Goal: Task Accomplishment & Management: Use online tool/utility

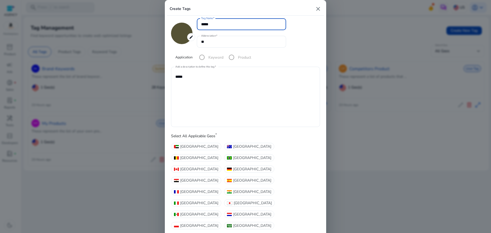
click at [126, 11] on div at bounding box center [245, 116] width 491 height 233
click at [317, 12] on mat-icon "close" at bounding box center [318, 9] width 6 height 6
type input "*******"
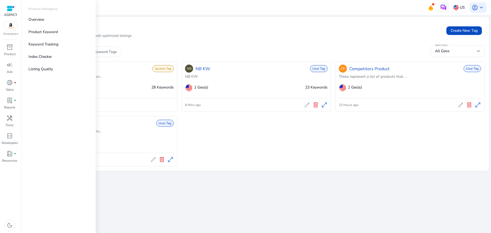
click at [8, 29] on img at bounding box center [10, 26] width 15 height 8
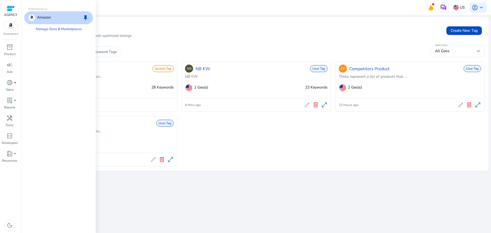
click at [12, 12] on div at bounding box center [10, 8] width 13 height 8
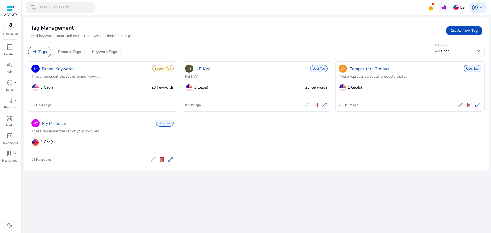
click at [11, 10] on div at bounding box center [11, 8] width 8 height 6
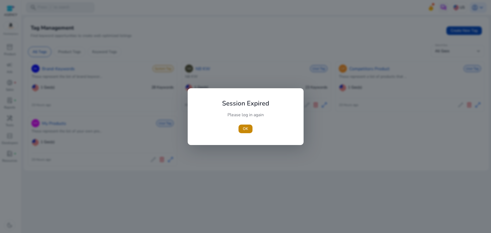
click at [246, 121] on div "Please log in again" at bounding box center [246, 117] width 60 height 11
click at [245, 130] on span "OK" at bounding box center [245, 129] width 5 height 6
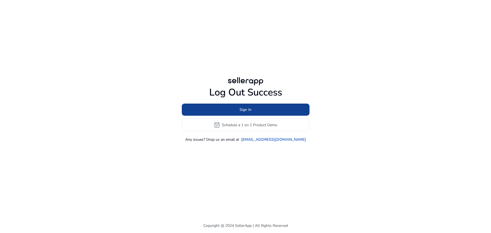
click at [272, 111] on span at bounding box center [246, 109] width 128 height 13
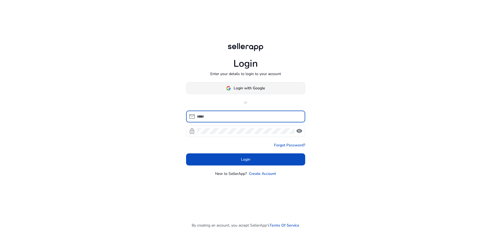
click at [258, 83] on span at bounding box center [245, 88] width 119 height 13
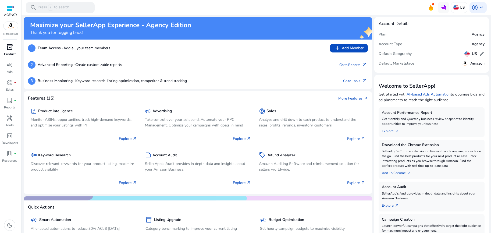
click at [9, 50] on span "inventory_2" at bounding box center [9, 47] width 6 height 6
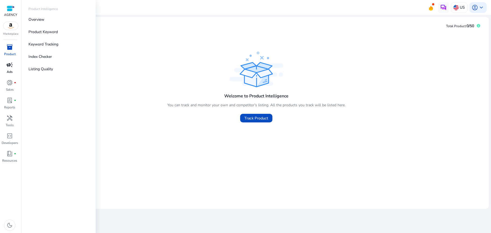
click at [8, 66] on span "campaign" at bounding box center [9, 65] width 6 height 6
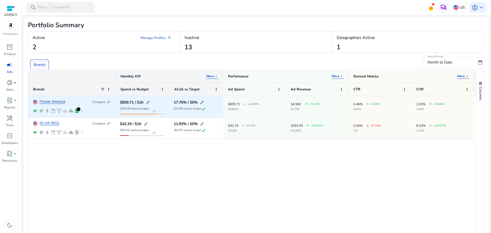
click at [48, 101] on link "Fissler America" at bounding box center [53, 102] width 26 height 4
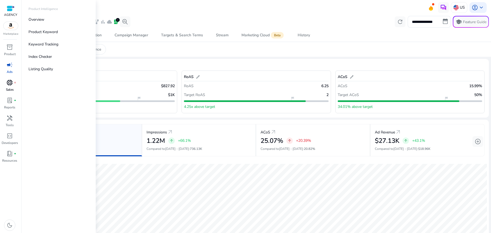
click at [10, 82] on span "donut_small" at bounding box center [9, 82] width 6 height 6
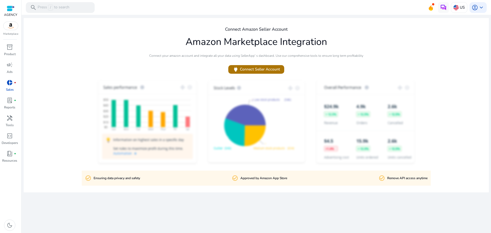
click at [263, 69] on span "power Connect Seller Account" at bounding box center [256, 69] width 47 height 6
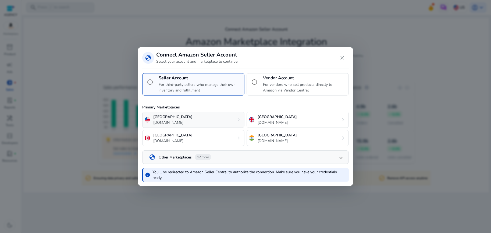
click at [200, 125] on div "United States amazon.com chevron_right" at bounding box center [193, 120] width 102 height 16
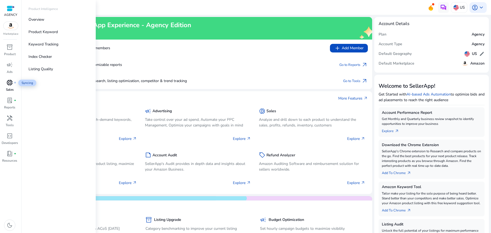
click at [10, 82] on span "donut_small" at bounding box center [9, 82] width 6 height 6
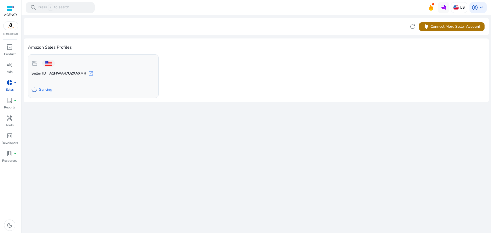
click at [460, 26] on span "power Connect More Seller Account" at bounding box center [451, 26] width 57 height 6
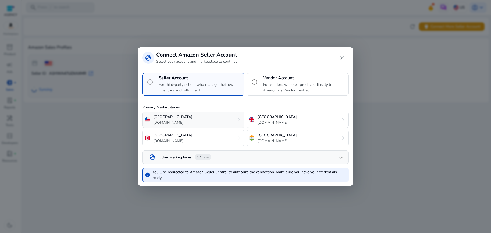
click at [215, 121] on div "United States [DOMAIN_NAME] chevron_right" at bounding box center [193, 120] width 102 height 16
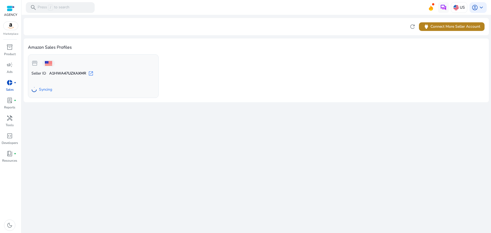
click at [464, 26] on span "power Connect More Seller Account" at bounding box center [451, 26] width 57 height 6
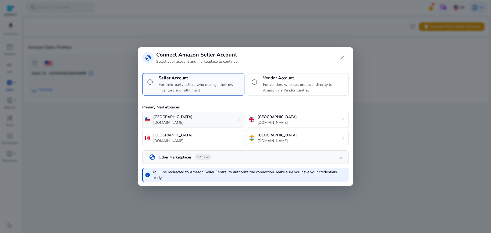
click at [223, 126] on div "United States amazon.com chevron_right" at bounding box center [193, 120] width 102 height 16
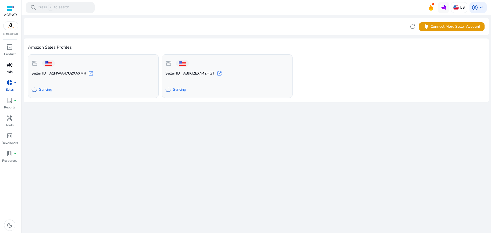
click at [12, 65] on span "campaign" at bounding box center [9, 65] width 6 height 6
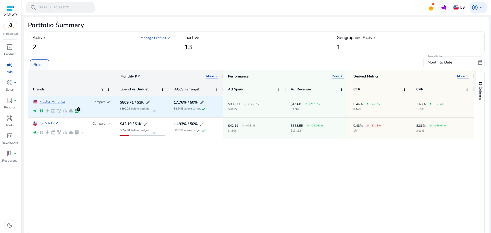
click at [61, 101] on link "Fissler America" at bounding box center [53, 102] width 26 height 4
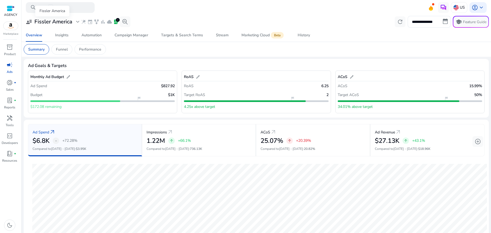
click at [75, 21] on span "expand_more" at bounding box center [78, 22] width 6 height 6
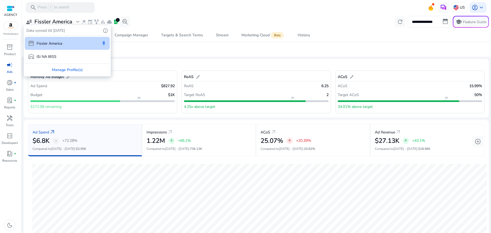
click at [201, 13] on div at bounding box center [245, 116] width 491 height 233
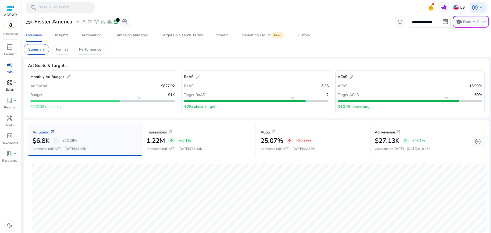
click at [13, 81] on div "donut_small fiber_manual_record" at bounding box center [9, 82] width 15 height 9
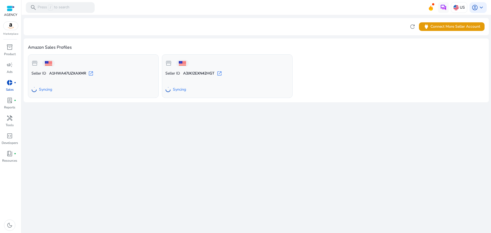
click at [91, 73] on span "open_in_new" at bounding box center [90, 73] width 5 height 5
click at [36, 65] on span "storefront" at bounding box center [34, 63] width 6 height 6
click at [53, 61] on div at bounding box center [48, 63] width 13 height 7
click at [414, 29] on span "refresh" at bounding box center [412, 26] width 6 height 6
click at [415, 25] on span "refresh" at bounding box center [412, 26] width 6 height 6
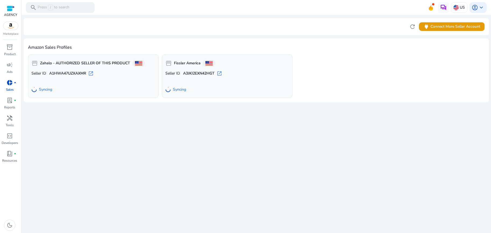
click at [98, 65] on b "Zahalo - AUTHORIZED SELLER OF THIS PRODUCT" at bounding box center [85, 63] width 90 height 5
click at [49, 90] on span "Syncing" at bounding box center [45, 89] width 13 height 5
click at [414, 26] on span "refresh" at bounding box center [412, 26] width 6 height 6
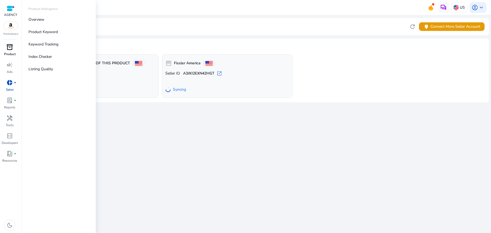
click at [12, 51] on div "inventory_2" at bounding box center [9, 47] width 15 height 9
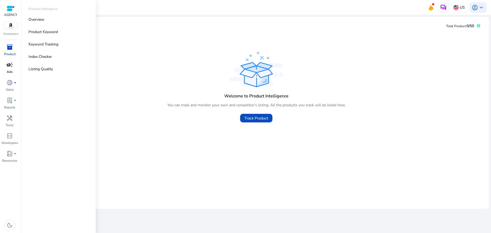
click at [12, 70] on p "Ads" at bounding box center [10, 71] width 6 height 5
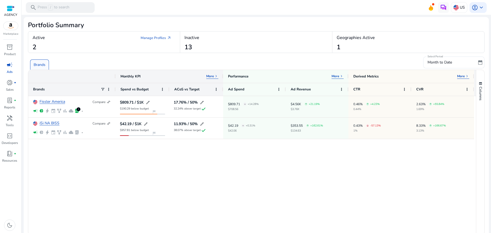
click at [213, 75] on p "More" at bounding box center [210, 76] width 8 height 4
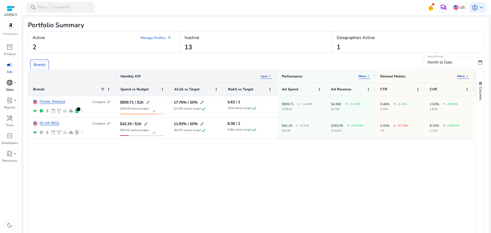
click at [9, 81] on span "donut_small" at bounding box center [9, 82] width 6 height 6
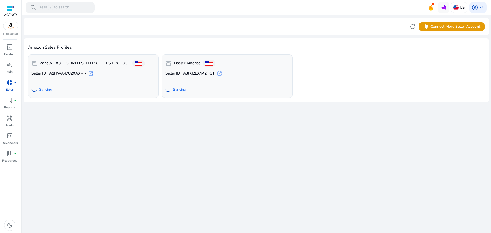
click at [10, 93] on link "donut_small fiber_manual_record Sales" at bounding box center [9, 87] width 19 height 18
click at [9, 98] on span "lab_profile" at bounding box center [9, 100] width 6 height 6
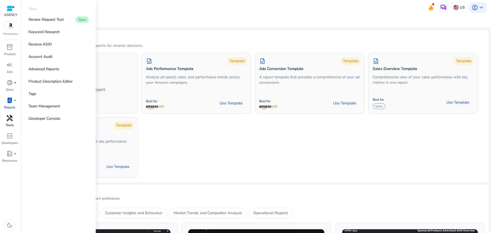
click at [14, 127] on link "handyman Tools" at bounding box center [9, 123] width 19 height 18
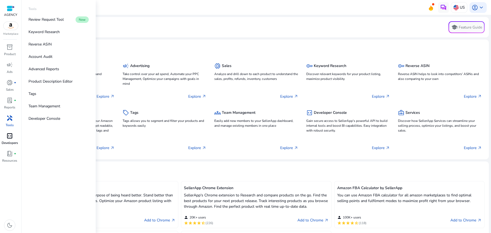
click at [9, 145] on p "Developers" at bounding box center [10, 142] width 16 height 5
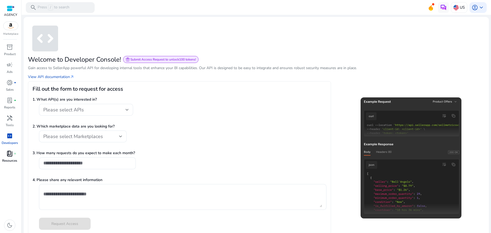
click at [9, 157] on span "book_4" at bounding box center [9, 153] width 6 height 6
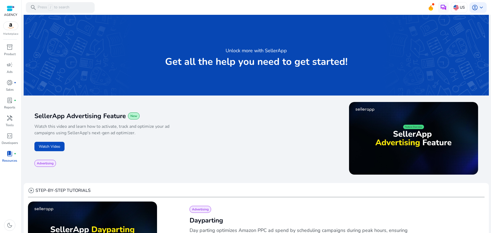
click at [11, 10] on div at bounding box center [11, 8] width 8 height 6
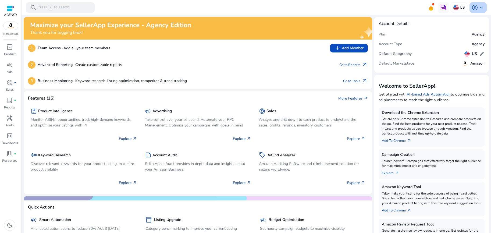
click at [480, 7] on span "keyboard_arrow_down" at bounding box center [481, 7] width 6 height 6
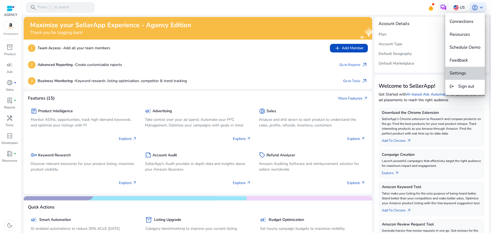
click at [463, 72] on span "Settings" at bounding box center [458, 73] width 16 height 6
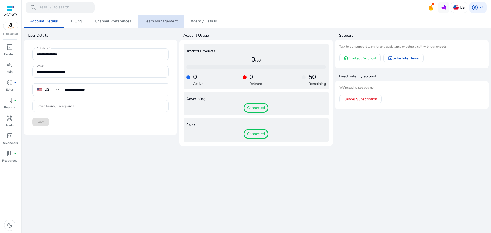
click at [165, 23] on span "Team Management" at bounding box center [161, 21] width 34 height 4
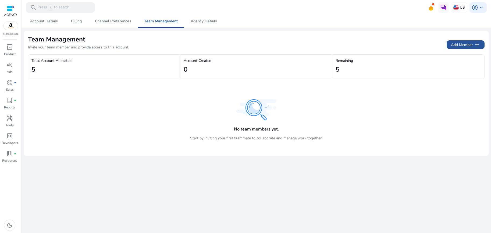
click at [464, 44] on span "Add Member add" at bounding box center [465, 44] width 29 height 6
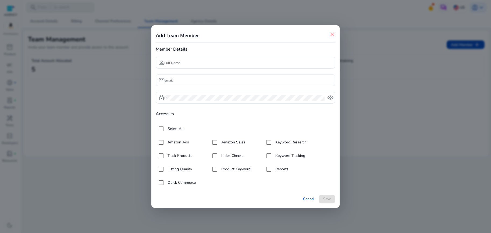
click at [332, 33] on span "close" at bounding box center [332, 34] width 6 height 6
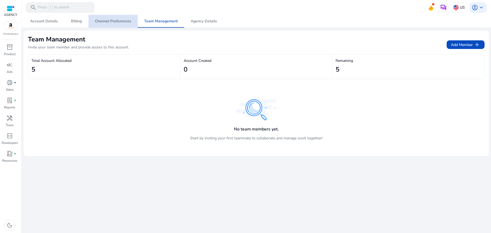
click at [116, 22] on span "Channel Preferences" at bounding box center [113, 21] width 36 height 4
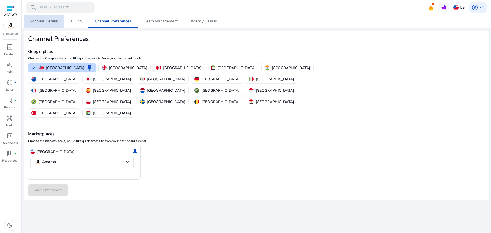
click at [59, 24] on link "Account Details" at bounding box center [44, 21] width 41 height 13
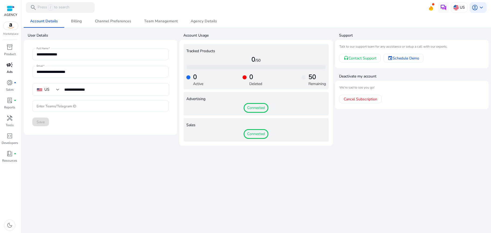
click at [8, 62] on span "campaign" at bounding box center [9, 65] width 6 height 6
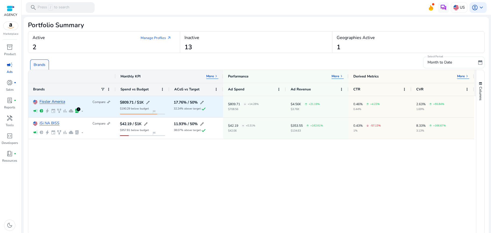
click at [60, 101] on link "Fissler America" at bounding box center [53, 102] width 26 height 4
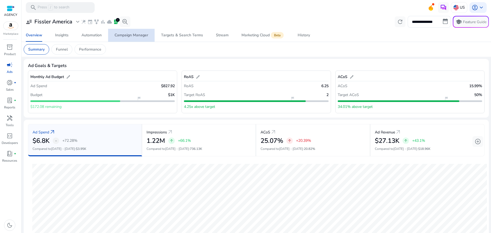
click at [143, 36] on div "Campaign Manager" at bounding box center [132, 35] width 34 height 4
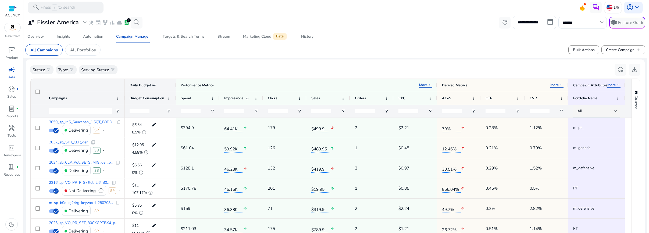
scroll to position [204, 0]
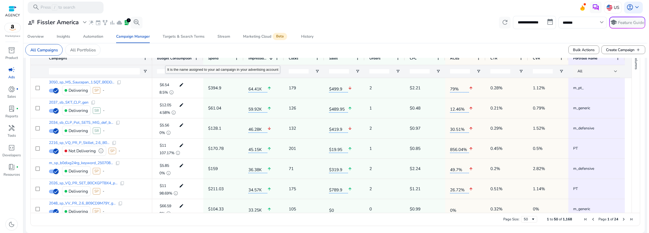
drag, startPoint x: 123, startPoint y: 60, endPoint x: 151, endPoint y: 61, distance: 27.7
click at [151, 61] on div at bounding box center [152, 58] width 2 height 13
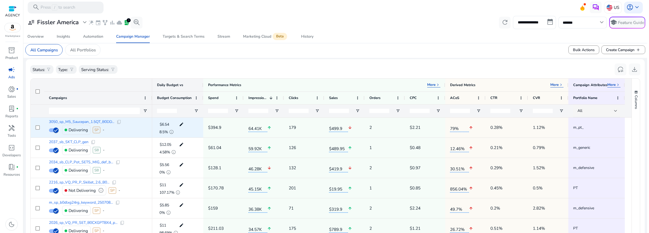
scroll to position [155, 0]
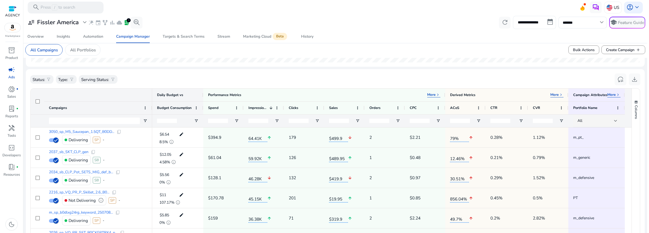
click at [491, 22] on input "**********" at bounding box center [534, 22] width 43 height 13
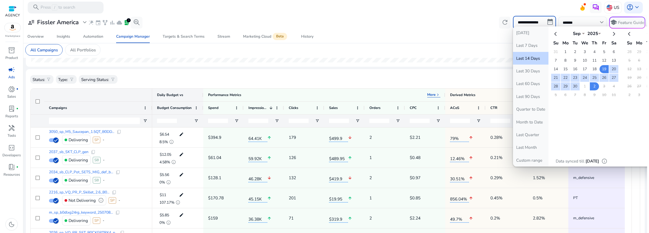
select select "*"
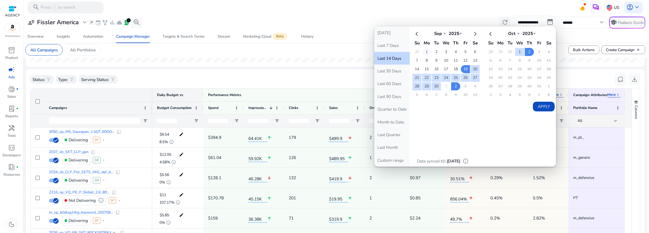
click at [422, 52] on td "1" at bounding box center [426, 52] width 9 height 8
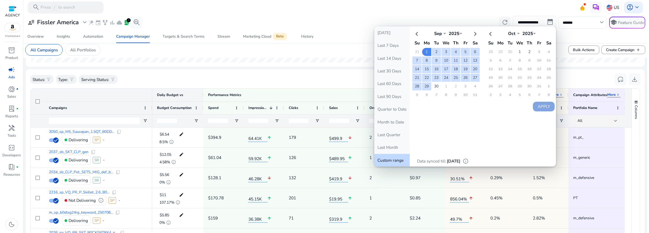
click at [435, 88] on td "30" at bounding box center [436, 86] width 9 height 8
click at [491, 105] on button "Apply" at bounding box center [544, 107] width 22 height 10
type input "**********"
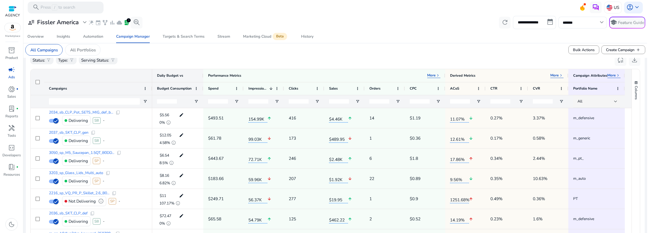
scroll to position [180, 0]
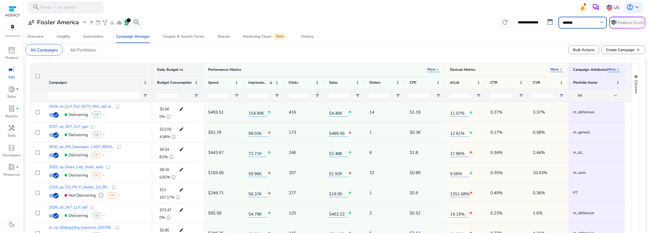
click at [491, 24] on input "*******" at bounding box center [580, 23] width 34 height 6
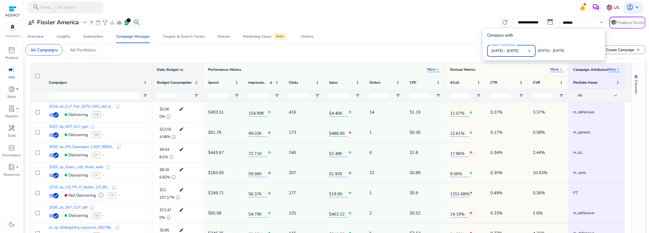
click at [491, 51] on mat-select-trigger "Aug 02 - Aug 31" at bounding box center [505, 50] width 27 height 5
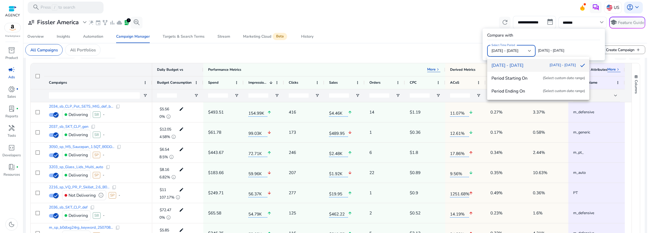
click at [407, 24] on div at bounding box center [324, 116] width 649 height 233
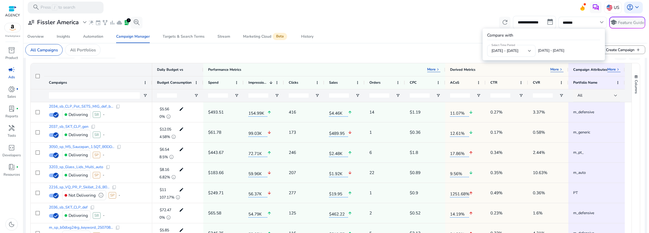
click at [406, 25] on div at bounding box center [324, 116] width 649 height 233
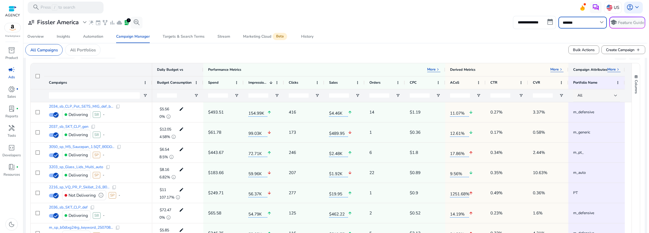
click at [491, 69] on p "More" at bounding box center [612, 69] width 8 height 5
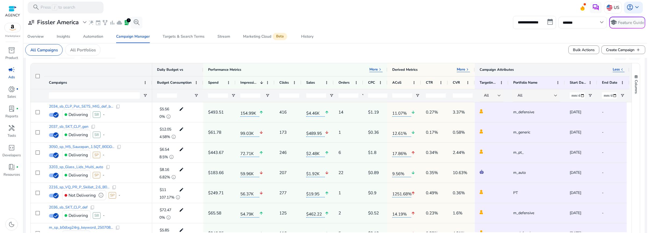
click at [491, 69] on p "Less" at bounding box center [616, 69] width 7 height 5
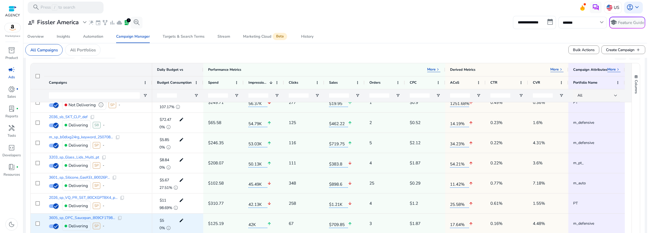
scroll to position [0, 0]
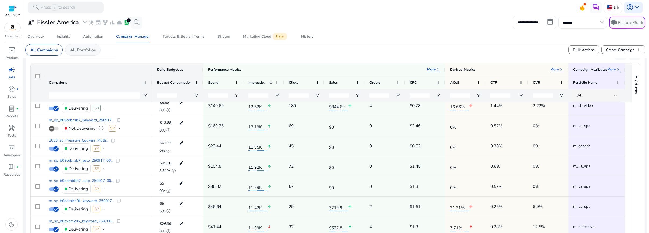
click at [77, 48] on p "All Portfolios" at bounding box center [83, 50] width 26 height 6
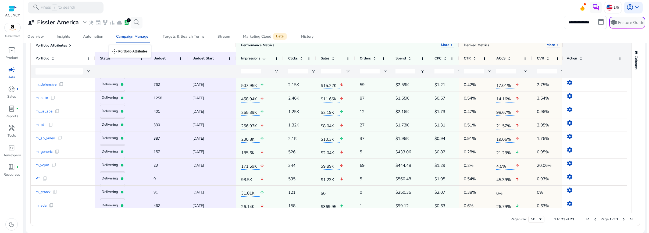
drag, startPoint x: 96, startPoint y: 48, endPoint x: 112, endPoint y: 48, distance: 16.4
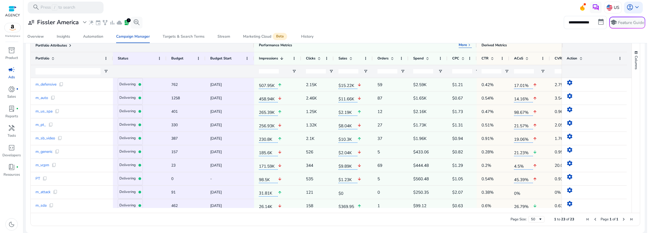
drag, startPoint x: 94, startPoint y: 57, endPoint x: 116, endPoint y: 57, distance: 22.1
click at [114, 57] on div at bounding box center [113, 58] width 2 height 13
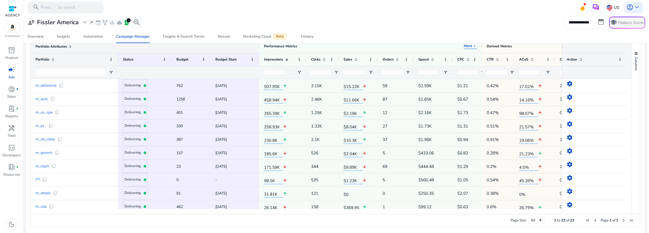
click at [281, 8] on mat-toolbar "search Press / to search US account_circle keyboard_arrow_down" at bounding box center [335, 7] width 624 height 15
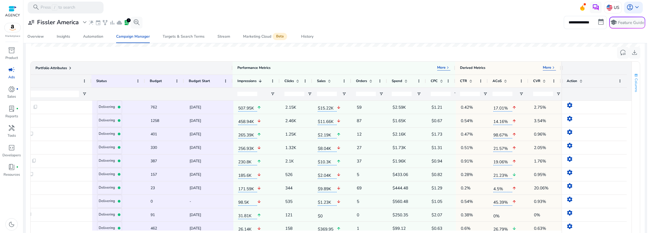
click at [491, 73] on button "Columns" at bounding box center [636, 82] width 8 height 29
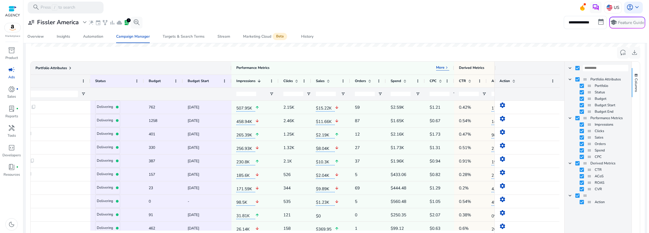
click at [491, 1] on mat-toolbar "search Press / to search US account_circle keyboard_arrow_down" at bounding box center [335, 7] width 624 height 15
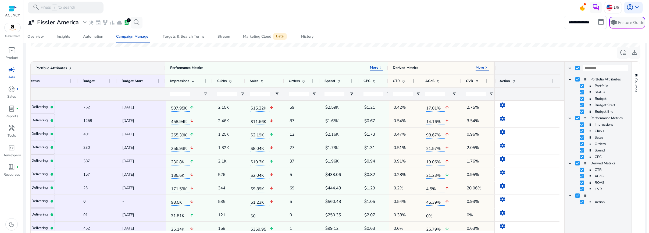
click at [491, 36] on div "Overview Insights Automation Campaign Manager Targets & Search Terms Stream Mar…" at bounding box center [335, 36] width 629 height 13
click at [483, 65] on p "More" at bounding box center [480, 67] width 8 height 5
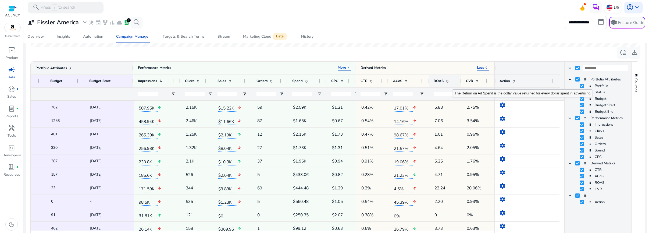
click at [453, 81] on span at bounding box center [454, 81] width 4 height 4
click at [491, 97] on span "Budget" at bounding box center [612, 98] width 34 height 5
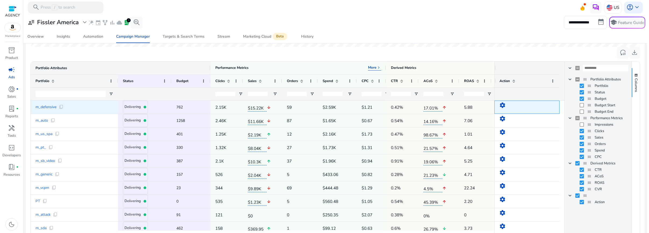
click at [491, 104] on mat-icon "settings" at bounding box center [503, 105] width 6 height 6
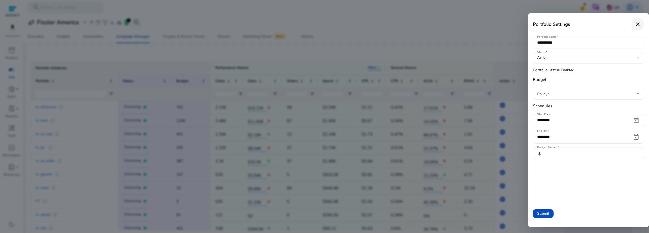
click at [491, 23] on mat-icon "close" at bounding box center [638, 24] width 6 height 6
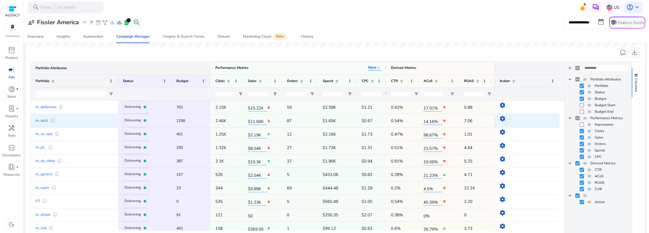
click at [491, 118] on mat-icon "settings" at bounding box center [503, 118] width 6 height 6
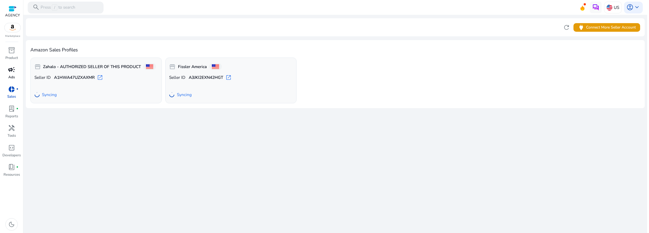
click at [9, 69] on span "campaign" at bounding box center [11, 69] width 7 height 7
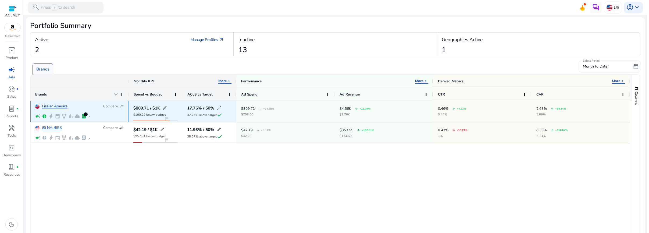
click at [59, 107] on link "Fissler America" at bounding box center [55, 106] width 26 height 4
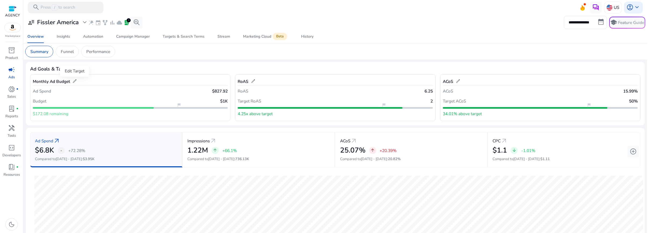
click at [74, 80] on span "edit" at bounding box center [74, 81] width 5 height 5
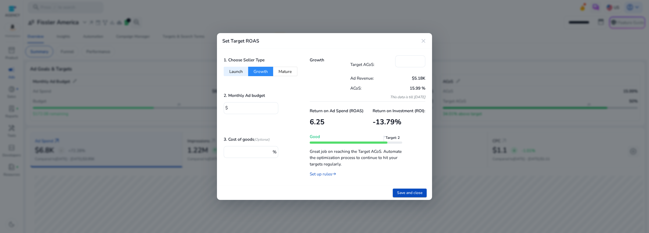
click at [283, 70] on button "Mature" at bounding box center [285, 71] width 24 height 9
click at [257, 70] on button "Growth" at bounding box center [260, 71] width 25 height 9
click at [233, 70] on button "Launch" at bounding box center [236, 71] width 24 height 9
click at [257, 71] on button "Growth" at bounding box center [260, 71] width 25 height 9
click at [284, 73] on button "Mature" at bounding box center [285, 71] width 24 height 9
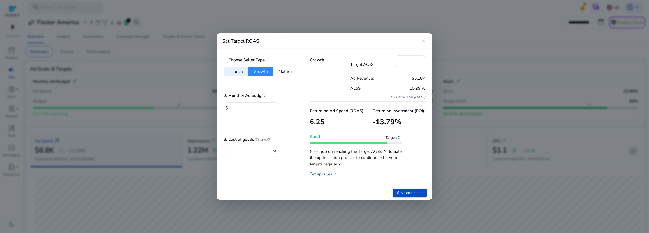
type input "**"
click at [426, 41] on mat-icon "close" at bounding box center [423, 41] width 6 height 6
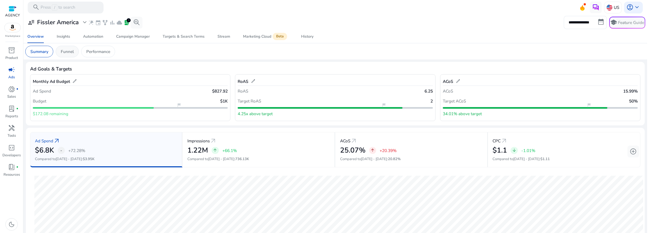
click at [76, 49] on div "Funnel" at bounding box center [67, 52] width 23 height 12
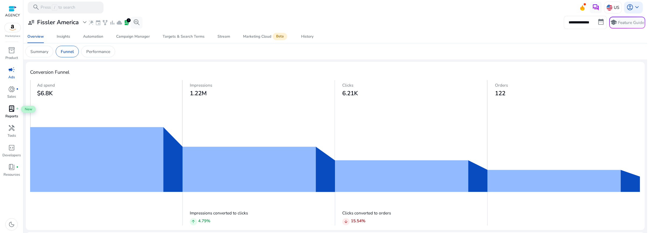
click at [11, 109] on span "lab_profile" at bounding box center [11, 108] width 7 height 7
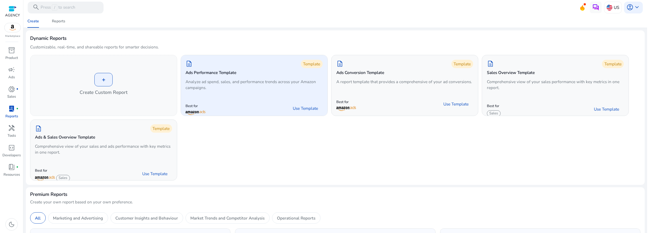
click at [262, 77] on div "description Template Ads Performance Template Analyze ad spend, sales, and perf…" at bounding box center [254, 76] width 147 height 42
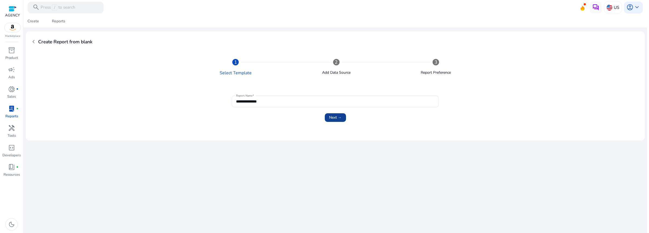
click at [339, 116] on span "Next →" at bounding box center [335, 118] width 13 height 6
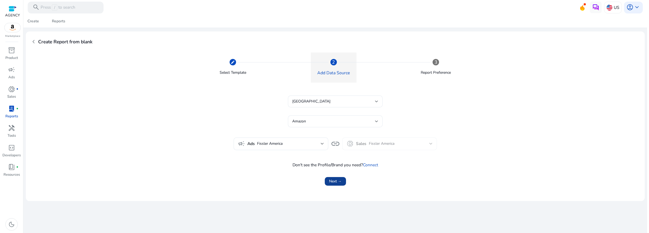
click at [337, 180] on span "Next →" at bounding box center [335, 181] width 13 height 6
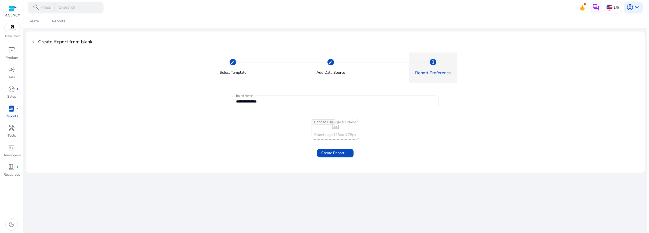
click at [337, 129] on input "file" at bounding box center [335, 129] width 47 height 20
click at [344, 155] on span "Create Report →" at bounding box center [335, 153] width 28 height 6
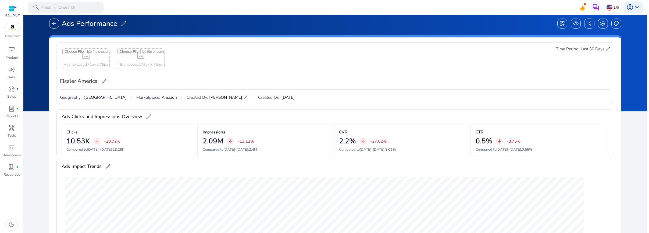
scroll to position [5, 0]
click at [614, 23] on span "palette" at bounding box center [617, 23] width 6 height 6
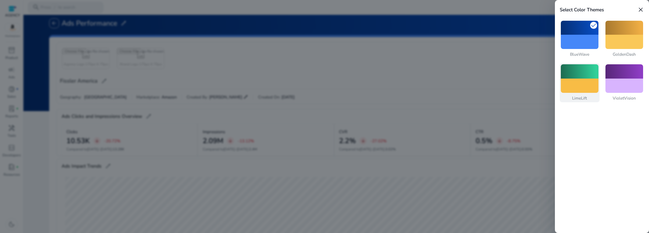
click at [588, 73] on div at bounding box center [580, 71] width 38 height 14
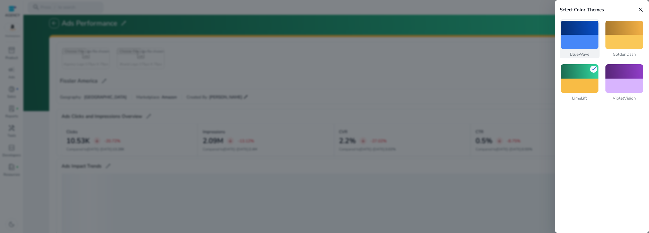
click at [579, 29] on div at bounding box center [580, 28] width 38 height 14
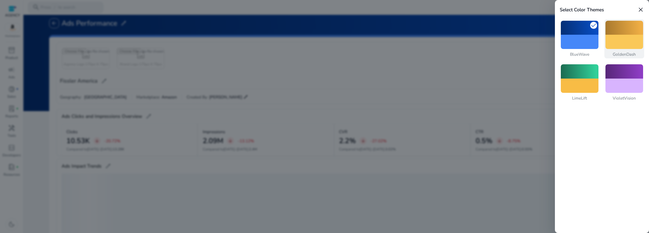
click at [608, 30] on div at bounding box center [625, 28] width 38 height 14
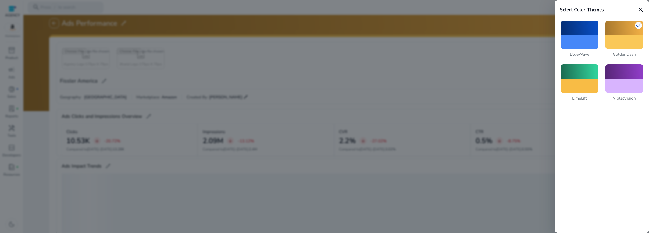
click at [601, 76] on div "BlueWave check GoldenDash LimeLift VioletVision" at bounding box center [602, 60] width 85 height 83
click at [613, 79] on div at bounding box center [625, 86] width 38 height 14
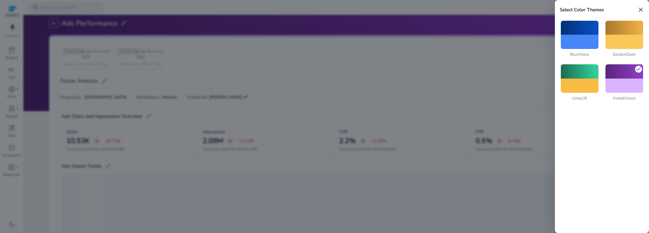
click at [475, 11] on div at bounding box center [324, 116] width 649 height 233
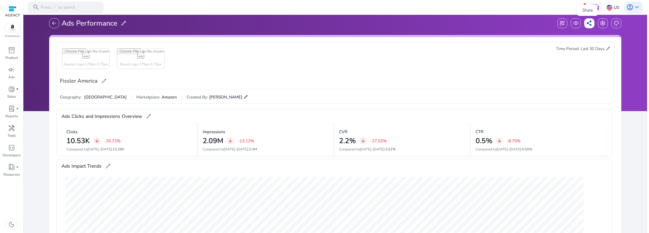
click at [587, 23] on span "share" at bounding box center [590, 23] width 6 height 6
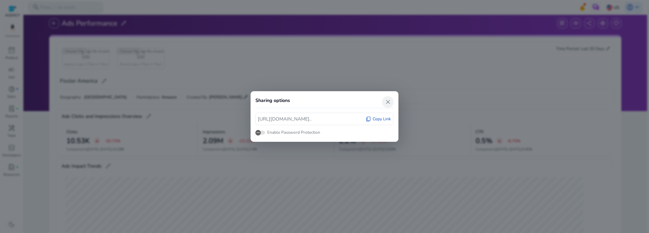
click at [387, 98] on span "close" at bounding box center [388, 101] width 7 height 7
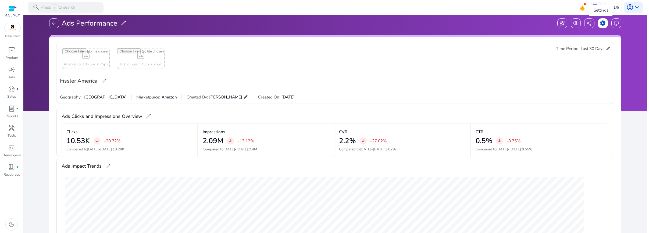
click at [602, 23] on span "settings" at bounding box center [603, 23] width 6 height 6
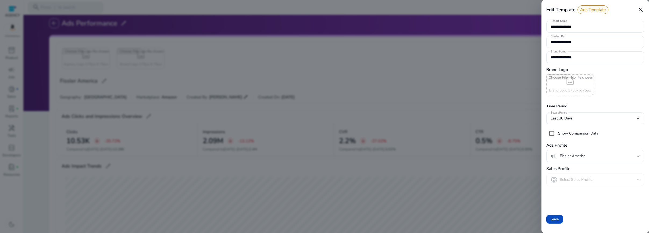
click at [510, 28] on div at bounding box center [324, 116] width 649 height 233
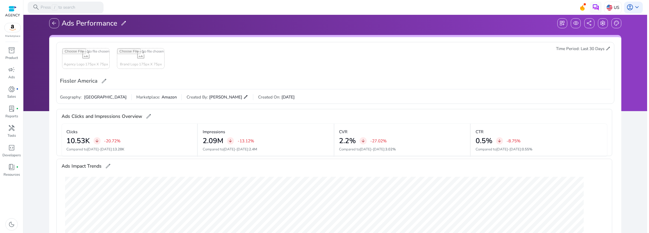
click at [606, 50] on span "edit" at bounding box center [608, 48] width 5 height 5
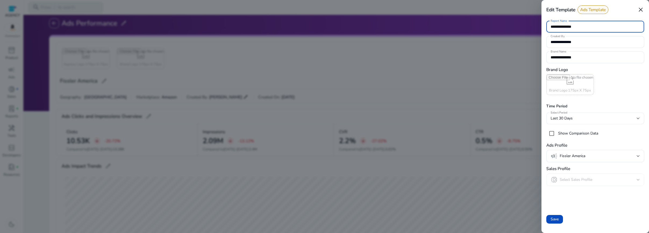
click at [575, 114] on div "Last 30 Days" at bounding box center [596, 118] width 90 height 12
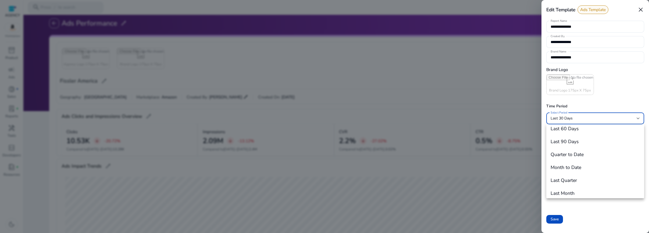
scroll to position [59, 0]
click at [565, 190] on h4 "Last Month" at bounding box center [563, 190] width 24 height 6
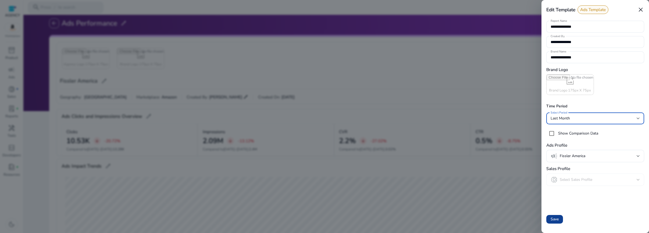
click at [557, 221] on span "Save" at bounding box center [555, 219] width 8 height 6
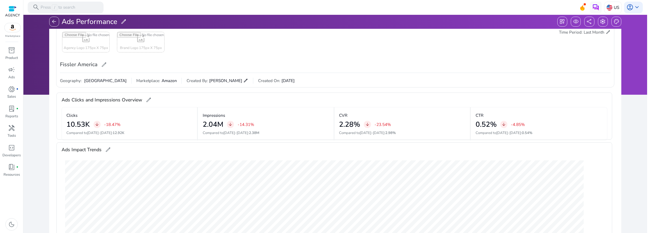
scroll to position [0, 0]
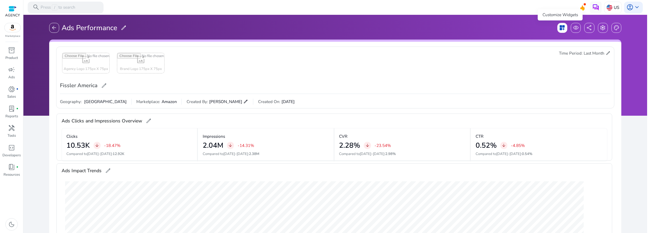
click at [560, 27] on span "dashboard_customize" at bounding box center [562, 28] width 6 height 6
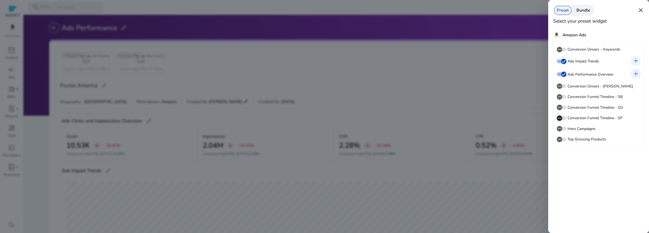
click at [560, 116] on icon "button" at bounding box center [559, 118] width 5 height 5
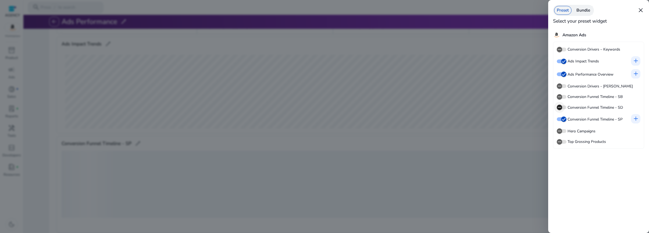
click at [561, 107] on icon "button" at bounding box center [559, 107] width 5 height 5
click at [561, 95] on icon "button" at bounding box center [559, 96] width 5 height 5
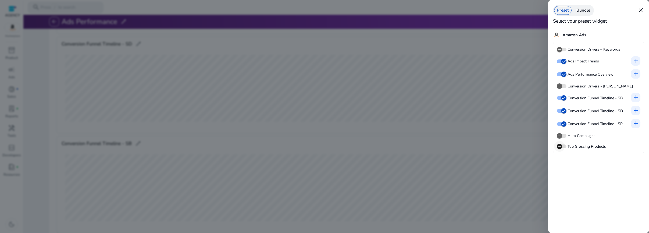
click at [559, 148] on icon "button" at bounding box center [559, 146] width 5 height 5
click at [560, 134] on icon "button" at bounding box center [559, 135] width 5 height 5
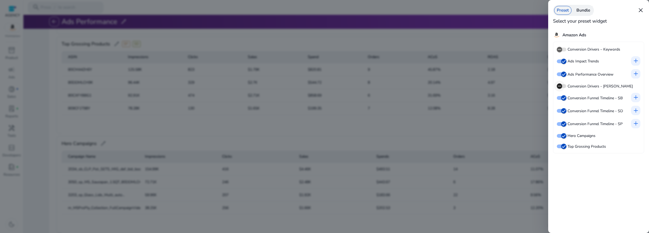
click at [563, 86] on span "button" at bounding box center [559, 86] width 11 height 11
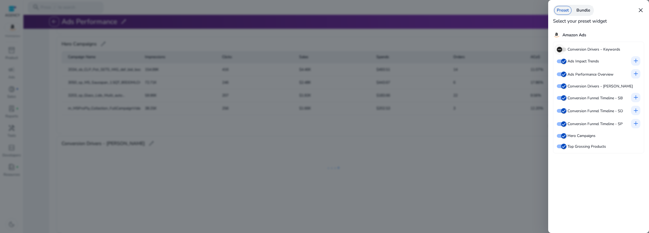
click at [560, 47] on icon "button" at bounding box center [559, 49] width 5 height 5
click at [532, 32] on div at bounding box center [324, 116] width 649 height 233
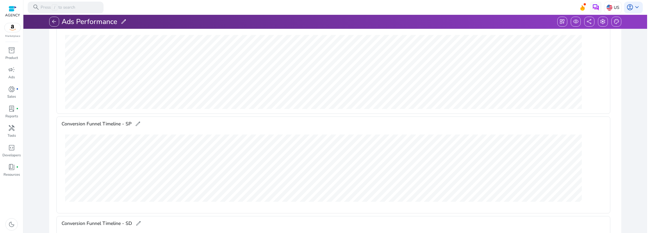
scroll to position [0, 0]
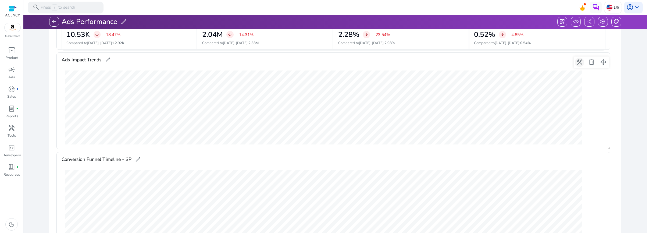
click at [582, 61] on span at bounding box center [579, 62] width 13 height 13
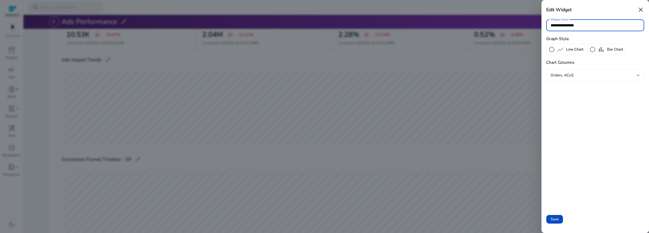
click at [519, 76] on div at bounding box center [324, 116] width 649 height 233
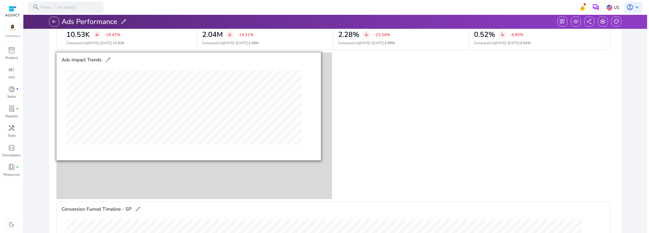
drag, startPoint x: 609, startPoint y: 148, endPoint x: 319, endPoint y: 159, distance: 289.6
click at [319, 159] on div at bounding box center [319, 159] width 3 height 3
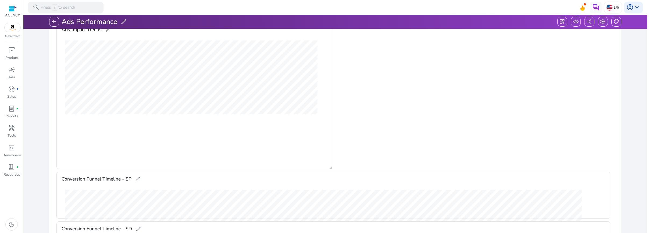
scroll to position [31, 0]
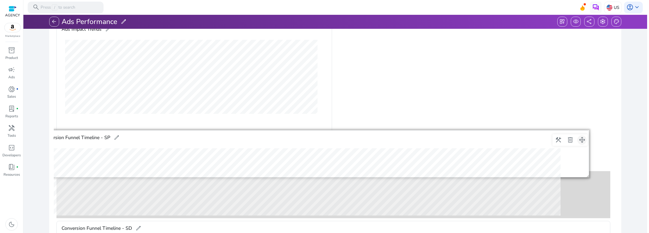
drag, startPoint x: 604, startPoint y: 178, endPoint x: 582, endPoint y: 136, distance: 47.5
click at [582, 136] on span at bounding box center [582, 140] width 13 height 13
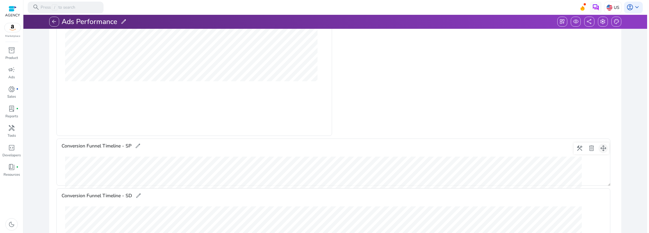
scroll to position [88, 0]
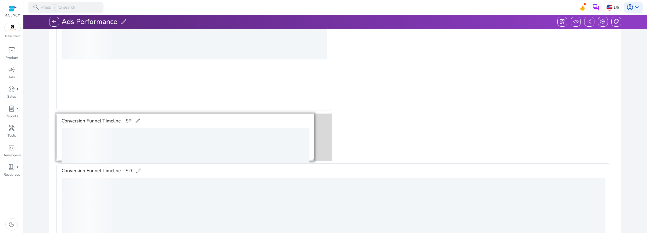
drag, startPoint x: 609, startPoint y: 160, endPoint x: 314, endPoint y: 150, distance: 294.7
click at [314, 150] on gridster-item "construction delete drag_pan Conversion Funnel Timeline - SP edit" at bounding box center [185, 137] width 258 height 47
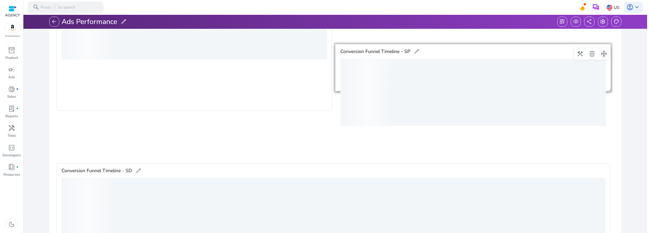
drag, startPoint x: 324, startPoint y: 123, endPoint x: 602, endPoint y: 52, distance: 286.3
click at [602, 52] on span at bounding box center [604, 54] width 13 height 13
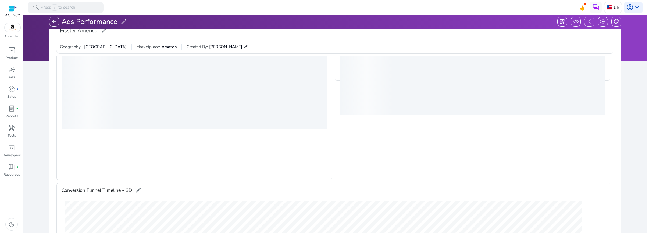
scroll to position [7, 0]
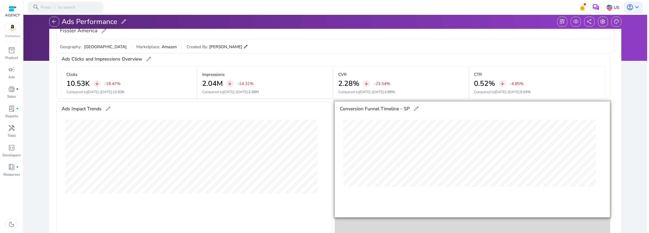
drag, startPoint x: 609, startPoint y: 147, endPoint x: 606, endPoint y: 220, distance: 73.8
click at [606, 220] on gridster "construction delete drag_pan Ads Impact Trends edit construction delete drag_pa…" at bounding box center [335, 172] width 563 height 233
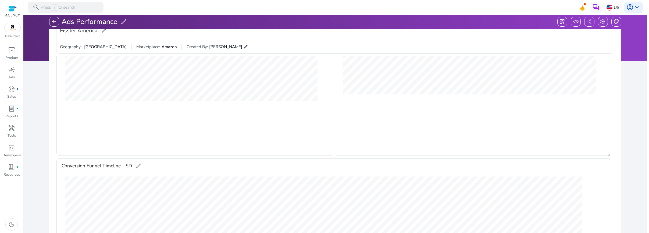
scroll to position [99, 0]
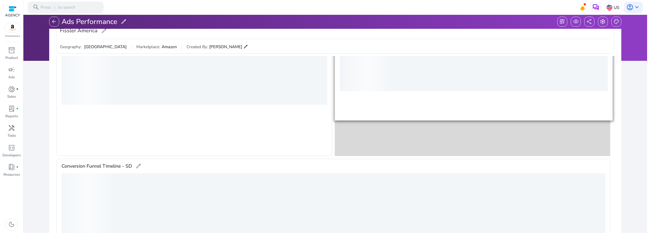
drag, startPoint x: 609, startPoint y: 154, endPoint x: 611, endPoint y: 119, distance: 35.6
click at [611, 119] on gridster-item "construction delete drag_pan Conversion Funnel Timeline - SP edit" at bounding box center [474, 64] width 278 height 111
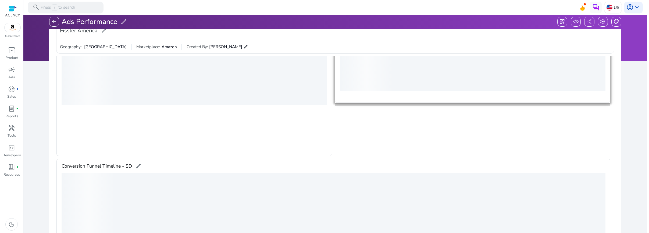
drag, startPoint x: 608, startPoint y: 155, endPoint x: 612, endPoint y: 100, distance: 55.3
click at [612, 100] on gridster "construction delete drag_pan Ads Impact Trends edit construction delete drag_pa…" at bounding box center [335, 172] width 563 height 233
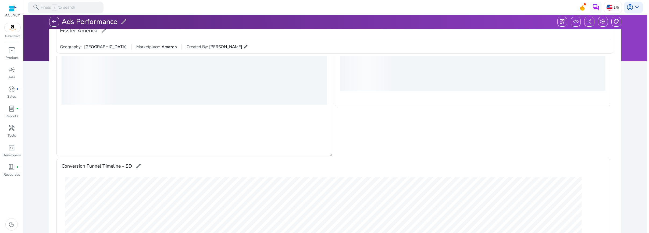
click at [327, 150] on div "Ads Impact Trends edit" at bounding box center [194, 82] width 276 height 147
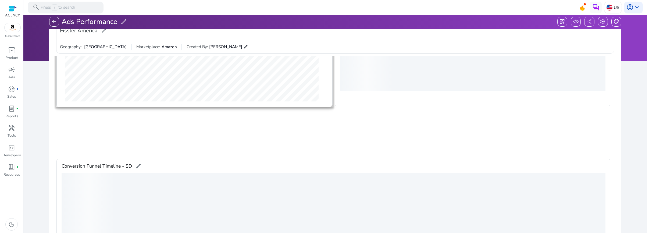
drag, startPoint x: 331, startPoint y: 155, endPoint x: 331, endPoint y: 106, distance: 48.7
click at [331, 106] on div at bounding box center [331, 106] width 3 height 3
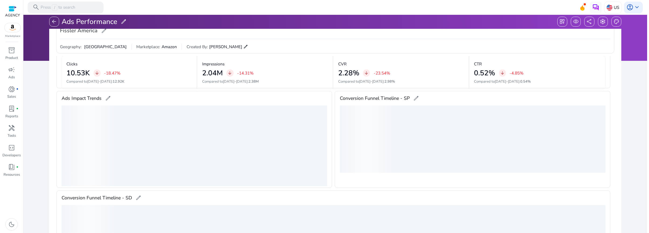
scroll to position [11, 0]
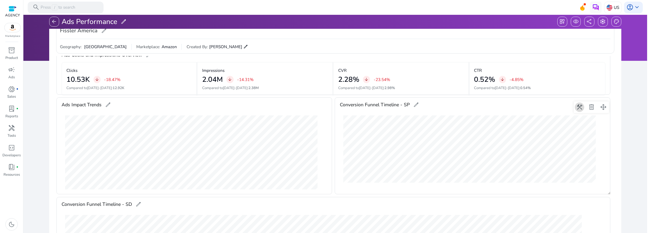
click at [579, 106] on span at bounding box center [579, 107] width 13 height 13
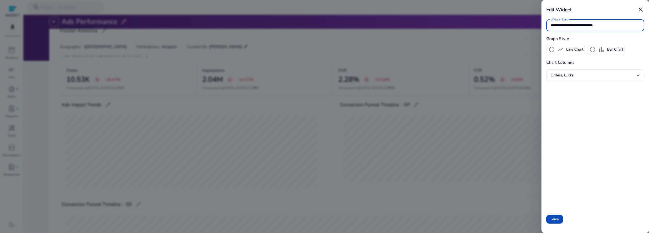
click at [609, 50] on span "Bar Chart" at bounding box center [615, 50] width 16 height 6
click at [597, 75] on div "Orders, Clicks" at bounding box center [594, 75] width 86 height 6
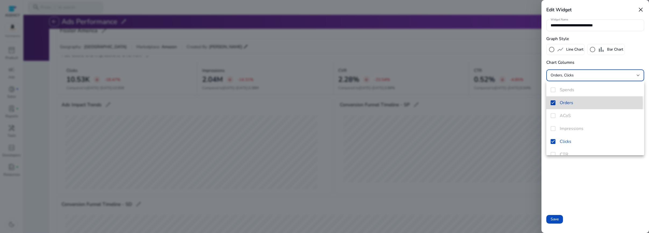
click at [552, 103] on mat-pseudo-checkbox at bounding box center [553, 102] width 5 height 5
click at [555, 104] on mat-pseudo-checkbox at bounding box center [553, 102] width 5 height 5
click at [553, 105] on mat-option "Orders" at bounding box center [596, 102] width 98 height 13
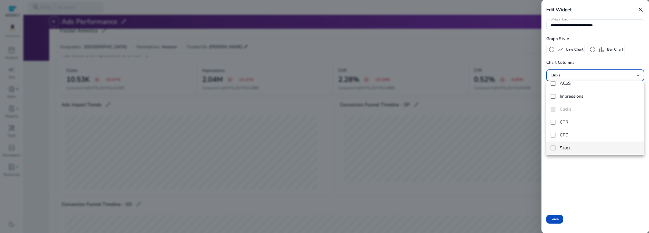
click at [553, 148] on mat-pseudo-checkbox at bounding box center [553, 148] width 5 height 5
click at [552, 141] on mat-pseudo-checkbox at bounding box center [553, 141] width 5 height 5
click at [553, 116] on mat-pseudo-checkbox at bounding box center [553, 115] width 5 height 5
click at [589, 194] on div at bounding box center [324, 116] width 649 height 233
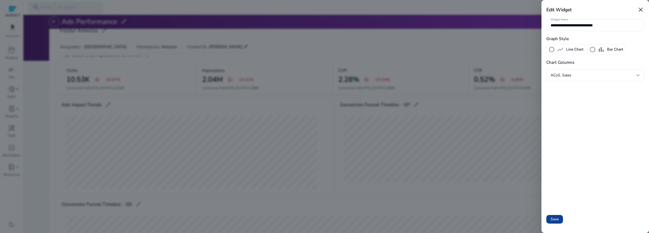
click at [558, 222] on span "Save" at bounding box center [555, 219] width 8 height 6
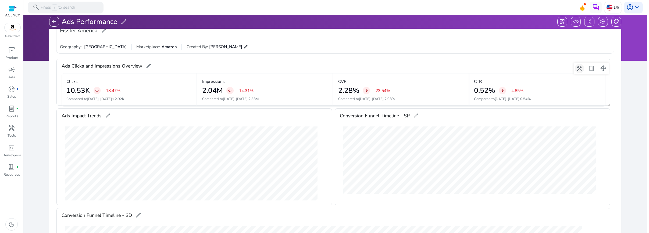
click at [580, 68] on span at bounding box center [579, 68] width 13 height 13
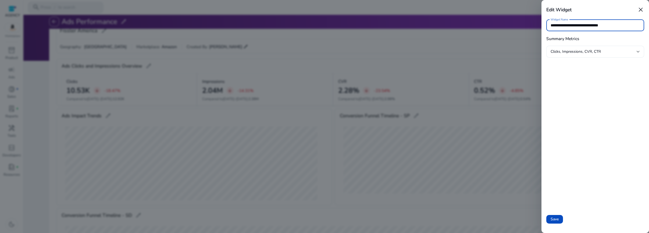
click at [604, 51] on div "Clicks, Impressions, CVR, CTR" at bounding box center [594, 52] width 86 height 6
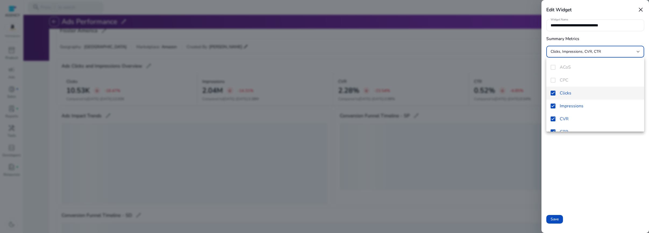
scroll to position [34, 0]
click at [554, 83] on mat-pseudo-checkbox at bounding box center [553, 84] width 5 height 5
click at [554, 98] on mat-pseudo-checkbox at bounding box center [553, 97] width 5 height 5
click at [553, 108] on div "Ad Revenue Spends ACoS CPC Clicks Impressions CVR CTR" at bounding box center [596, 95] width 98 height 74
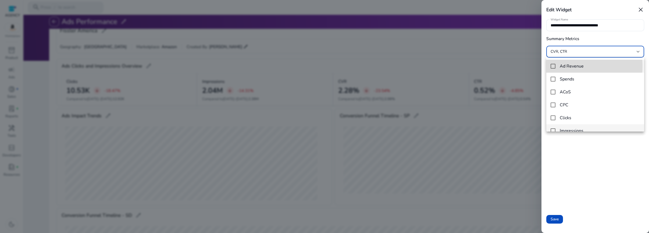
click at [552, 66] on mat-pseudo-checkbox at bounding box center [553, 66] width 5 height 5
click at [553, 81] on mat-pseudo-checkbox at bounding box center [553, 79] width 5 height 5
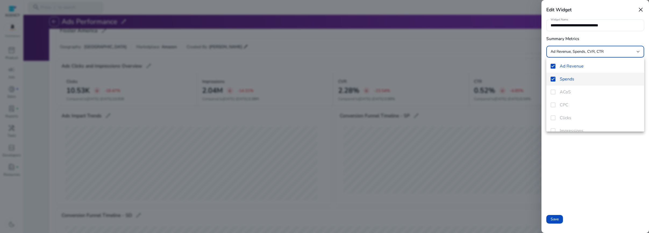
click at [553, 91] on div "Ad Revenue Spends ACoS CPC Clicks Impressions CVR CTR" at bounding box center [596, 95] width 98 height 74
click at [555, 108] on mat-pseudo-checkbox at bounding box center [553, 110] width 5 height 5
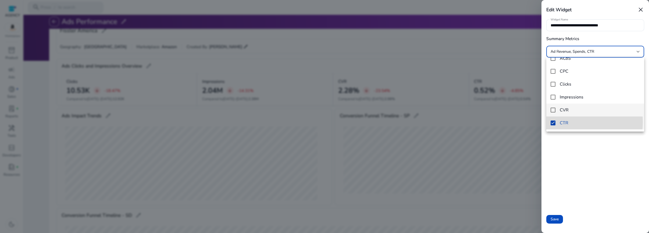
click at [554, 122] on mat-pseudo-checkbox at bounding box center [553, 123] width 5 height 5
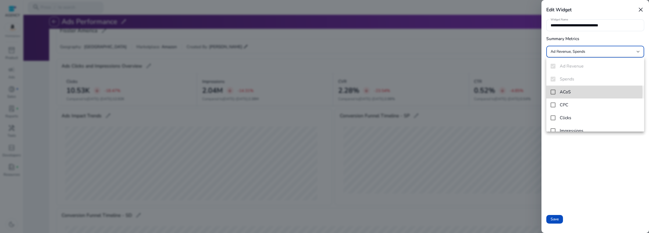
click at [553, 92] on mat-pseudo-checkbox at bounding box center [553, 92] width 5 height 5
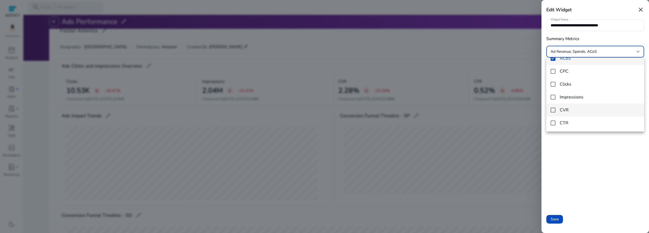
click at [553, 109] on mat-pseudo-checkbox at bounding box center [553, 110] width 5 height 5
click at [556, 219] on div at bounding box center [324, 116] width 649 height 233
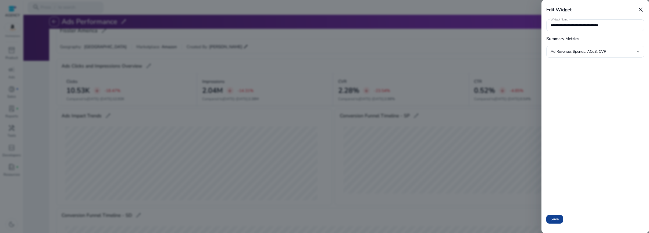
click at [559, 222] on span at bounding box center [555, 219] width 17 height 13
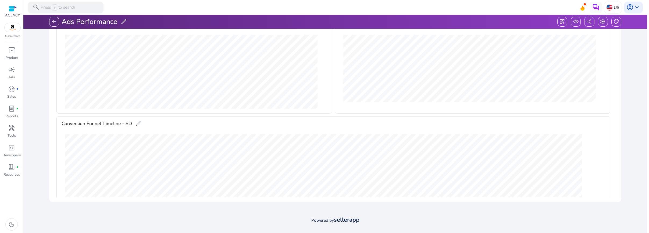
scroll to position [0, 0]
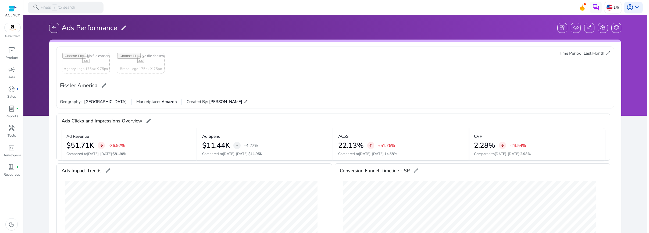
click at [122, 28] on span "edit" at bounding box center [124, 28] width 6 height 6
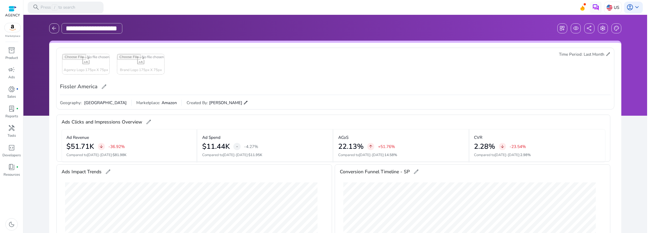
type input "**********"
click at [55, 30] on span "arrow_back" at bounding box center [54, 28] width 6 height 6
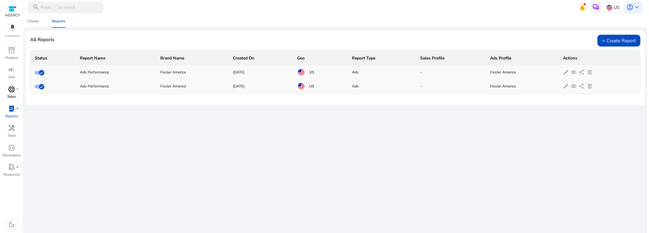
click at [12, 88] on span "donut_small" at bounding box center [11, 89] width 7 height 7
